Goal: Information Seeking & Learning: Learn about a topic

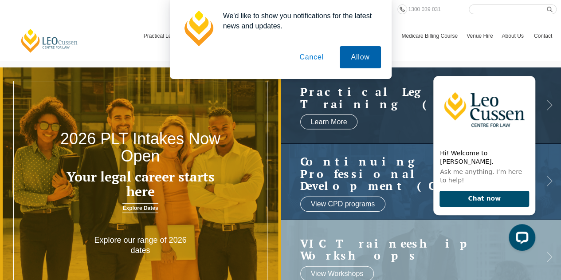
click at [355, 57] on button "Allow" at bounding box center [360, 57] width 41 height 22
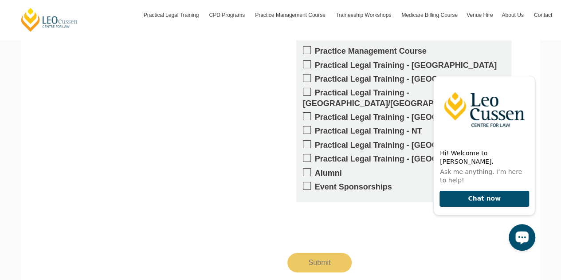
scroll to position [1464, 0]
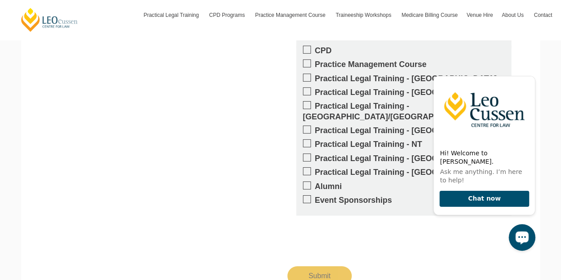
drag, startPoint x: 201, startPoint y: 105, endPoint x: 214, endPoint y: 112, distance: 14.5
click at [201, 105] on div "Get updates on your specific areas of interest whether it be CPD, PLT, our Prac…" at bounding box center [281, 99] width 493 height 373
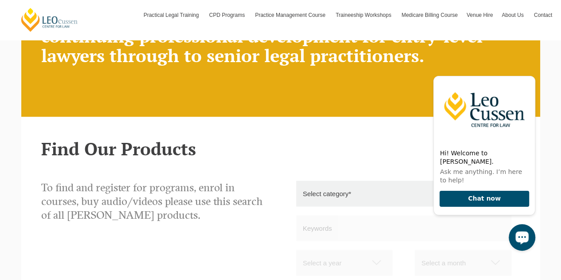
scroll to position [577, 0]
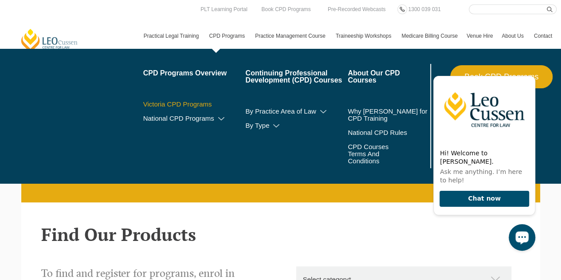
click at [202, 103] on link "Victoria CPD Programs" at bounding box center [194, 104] width 103 height 7
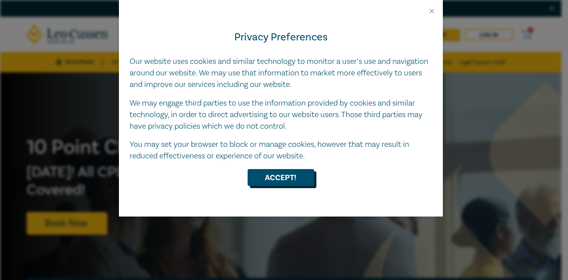
click at [285, 181] on button "Accept!" at bounding box center [281, 177] width 67 height 17
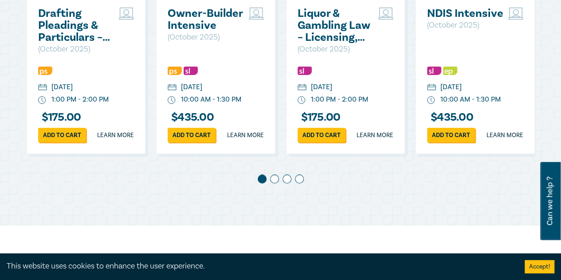
scroll to position [532, 0]
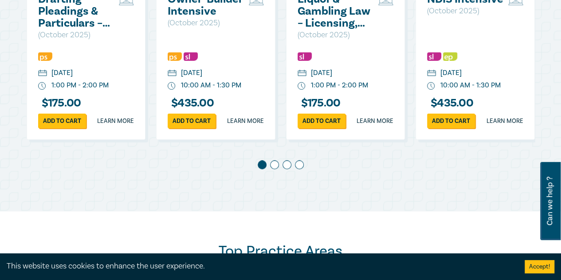
click at [272, 169] on span at bounding box center [274, 164] width 9 height 9
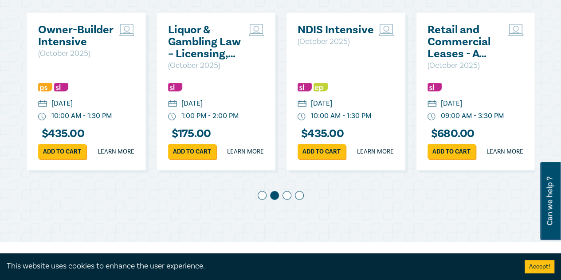
scroll to position [488, 0]
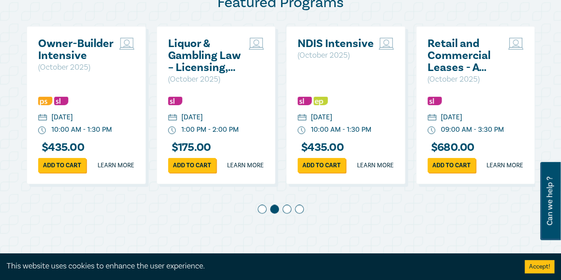
click at [286, 213] on span at bounding box center [287, 209] width 9 height 9
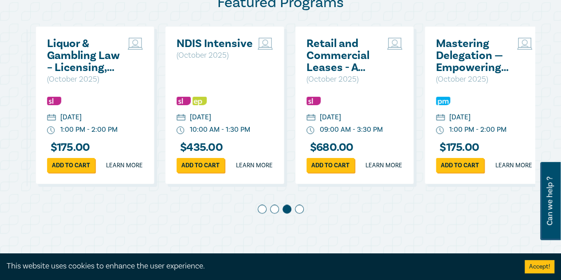
scroll to position [0, 260]
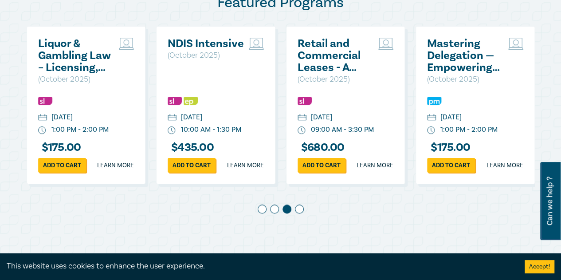
click at [296, 213] on span at bounding box center [299, 209] width 9 height 9
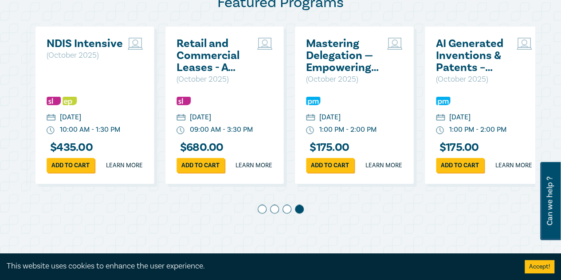
scroll to position [0, 389]
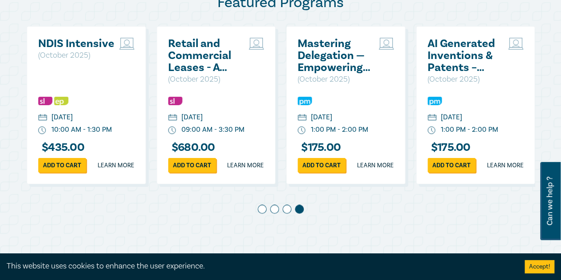
click at [214, 56] on h2 "Retail and Commercial Leases - A Practical Guide (October 2025)" at bounding box center [206, 56] width 77 height 36
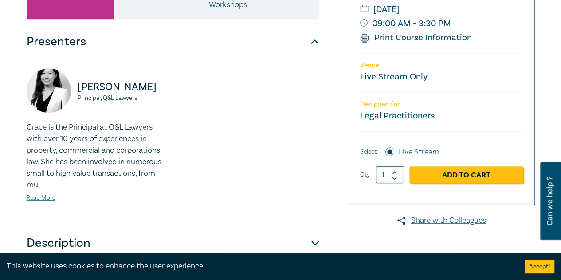
scroll to position [222, 0]
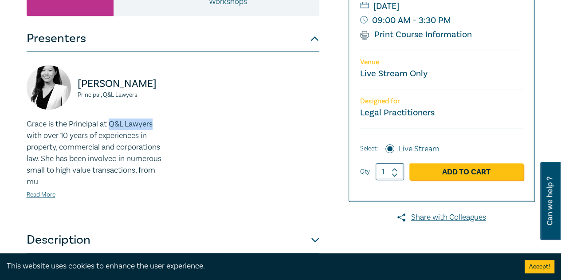
drag, startPoint x: 112, startPoint y: 147, endPoint x: 158, endPoint y: 147, distance: 46.1
click at [158, 147] on p "Grace is the Principal at Q&L Lawyers with over 10 years of experiences in prop…" at bounding box center [97, 152] width 141 height 69
copy p "Q&L Lawyers"
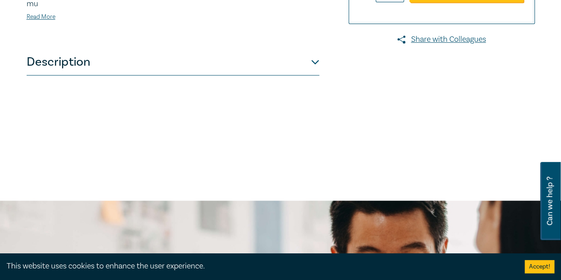
scroll to position [399, 0]
click at [314, 76] on button "Description" at bounding box center [173, 62] width 293 height 27
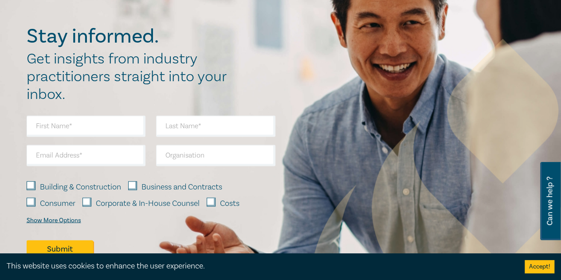
scroll to position [710, 0]
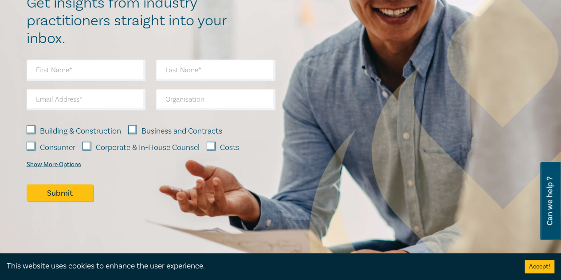
click at [52, 168] on div "Show More Options" at bounding box center [54, 164] width 55 height 7
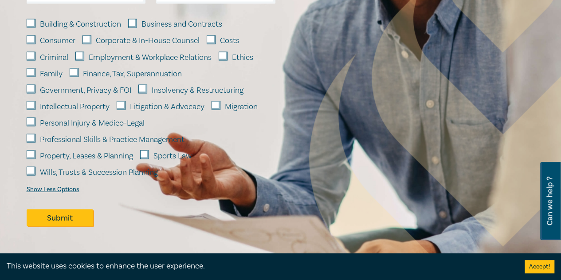
scroll to position [799, 0]
